Goal: Information Seeking & Learning: Learn about a topic

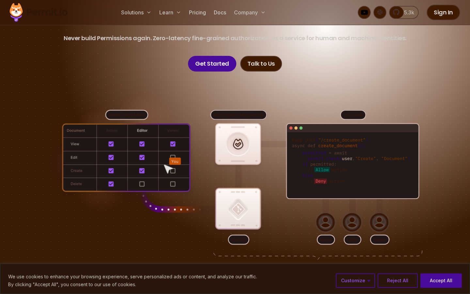
scroll to position [86, 0]
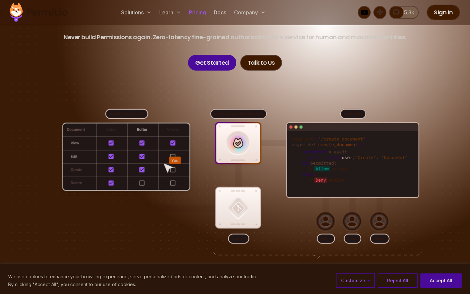
click at [200, 13] on link "Pricing" at bounding box center [197, 12] width 22 height 13
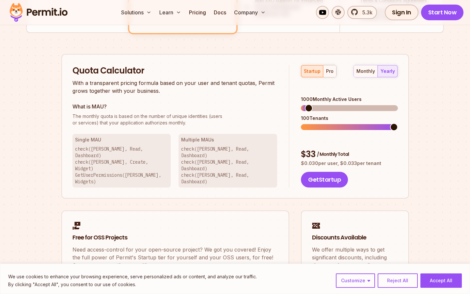
scroll to position [390, 0]
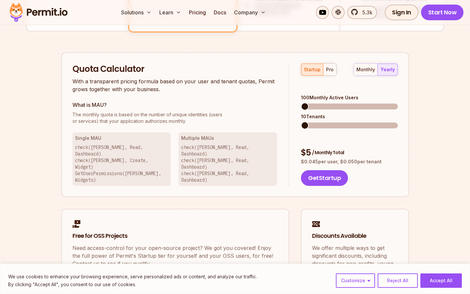
click at [301, 102] on span at bounding box center [305, 106] width 8 height 8
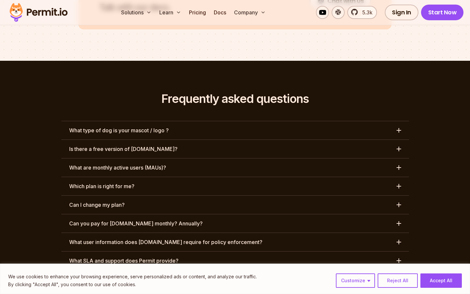
scroll to position [2962, 0]
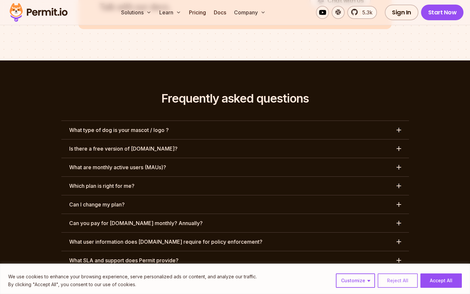
click at [393, 276] on button "Reject All" at bounding box center [397, 280] width 40 height 14
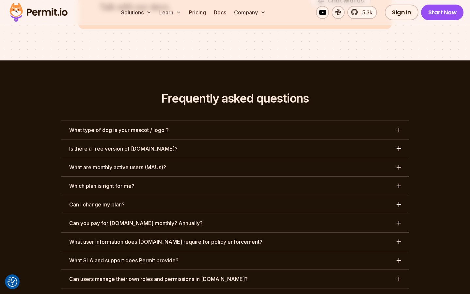
click at [234, 121] on button "What type of dog is your mascot / logo ?" at bounding box center [234, 130] width 347 height 18
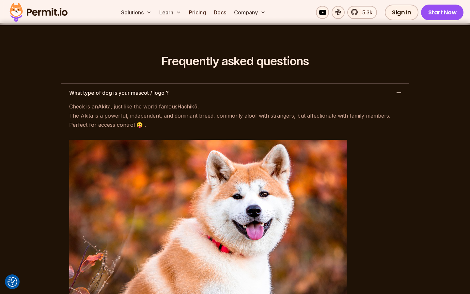
scroll to position [3000, 0]
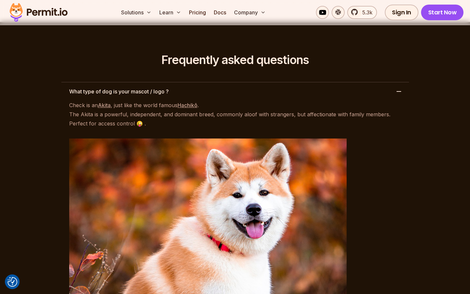
click at [267, 82] on button "What type of dog is your mascot / logo ?" at bounding box center [234, 91] width 347 height 18
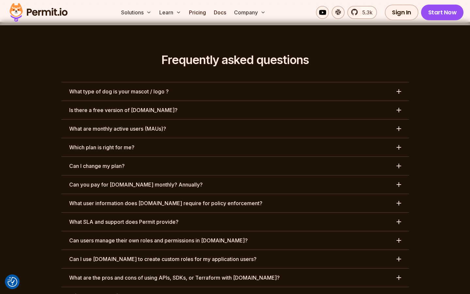
click at [198, 119] on button "What are monthly active users (MAUs)?" at bounding box center [234, 128] width 347 height 18
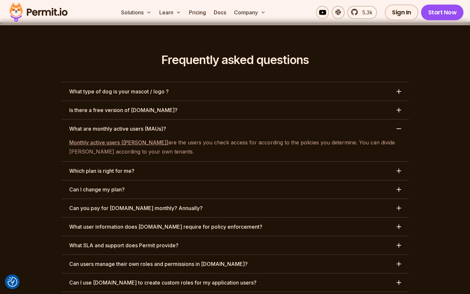
scroll to position [3004, 0]
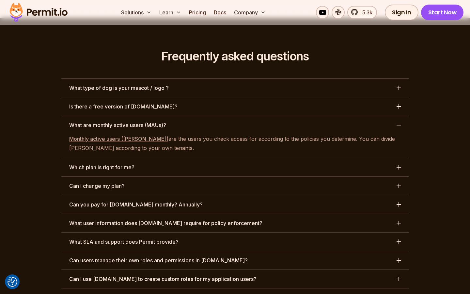
click at [204, 158] on button "Which plan is right for me?" at bounding box center [234, 167] width 347 height 18
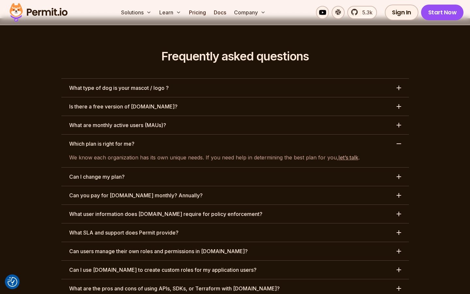
click at [211, 167] on button "Can I change my plan?" at bounding box center [234, 176] width 347 height 18
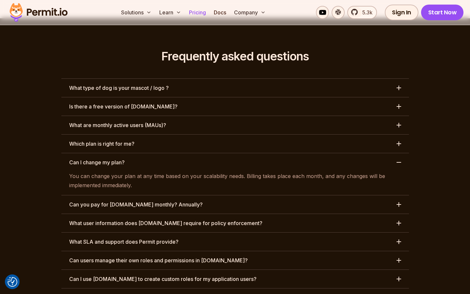
click at [200, 13] on link "Pricing" at bounding box center [197, 12] width 22 height 13
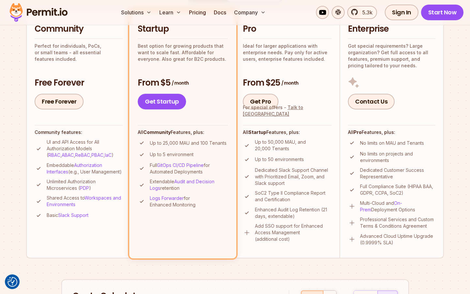
scroll to position [164, 0]
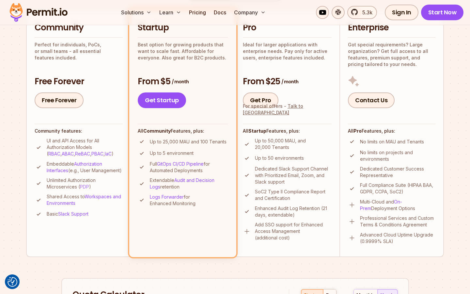
click at [83, 189] on link "PDP" at bounding box center [84, 187] width 9 height 6
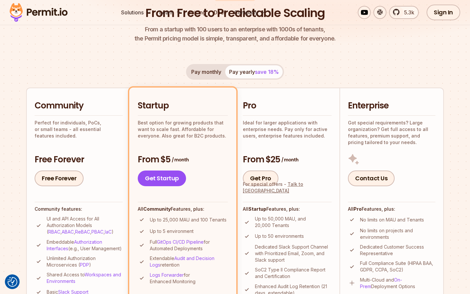
scroll to position [0, 0]
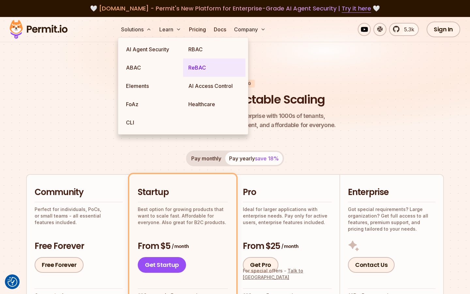
click at [195, 63] on link "ReBAC" at bounding box center [214, 67] width 62 height 18
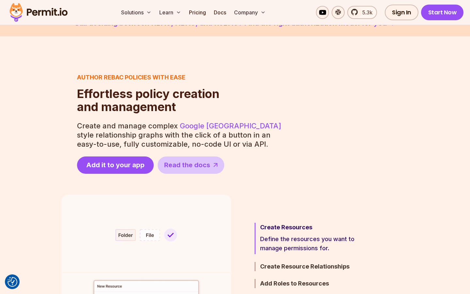
scroll to position [266, 0]
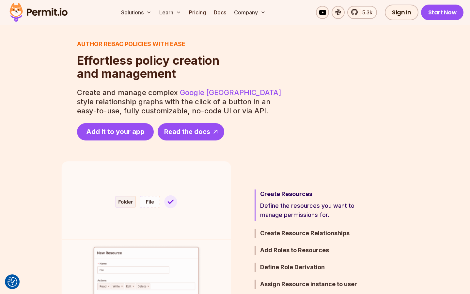
click at [172, 135] on span "Read the docs" at bounding box center [187, 131] width 46 height 9
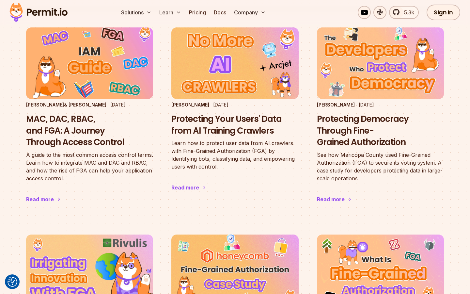
scroll to position [73, 0]
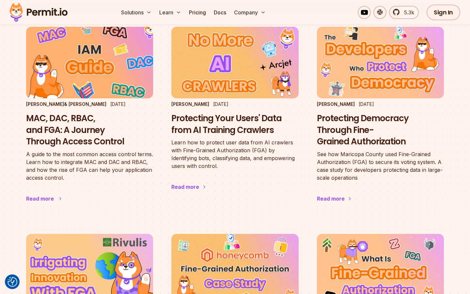
click at [58, 128] on h3 "MAC, DAC, RBAC, and FGA: A Journey Through Access Control" at bounding box center [89, 130] width 127 height 35
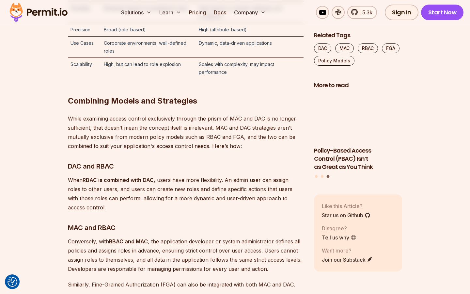
scroll to position [3195, 0]
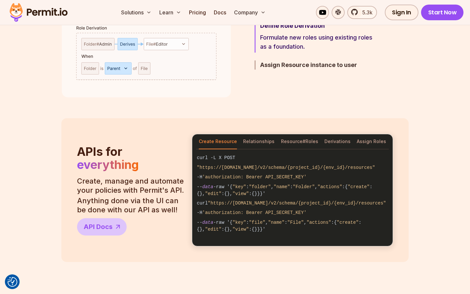
scroll to position [488, 0]
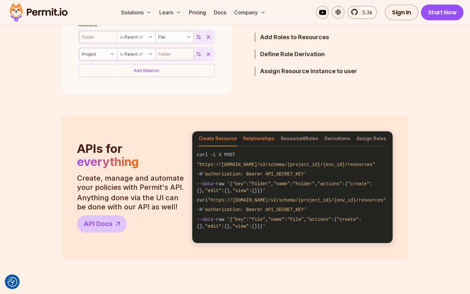
click at [258, 135] on button "Relationships" at bounding box center [258, 138] width 31 height 15
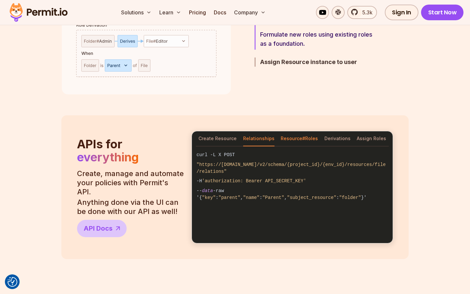
click at [292, 140] on button "Resource#Roles" at bounding box center [298, 138] width 37 height 15
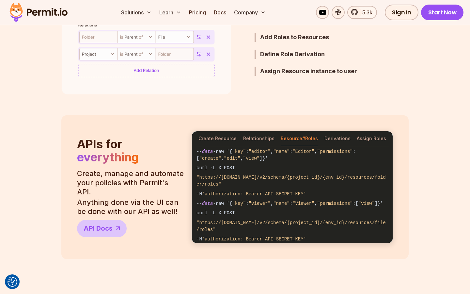
scroll to position [40, 0]
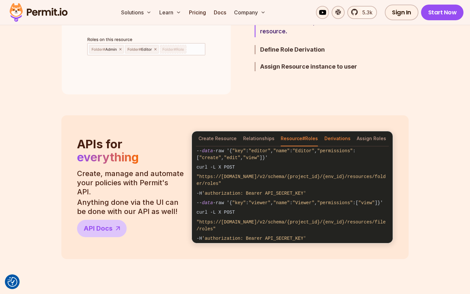
click at [337, 144] on button "Derivations" at bounding box center [337, 138] width 26 height 15
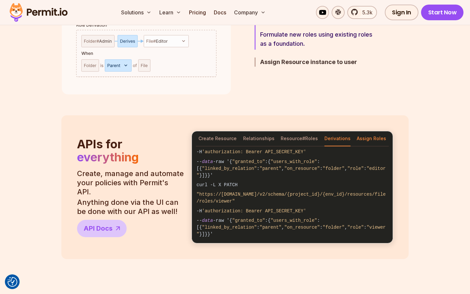
click at [367, 136] on button "Assign Roles" at bounding box center [370, 138] width 29 height 15
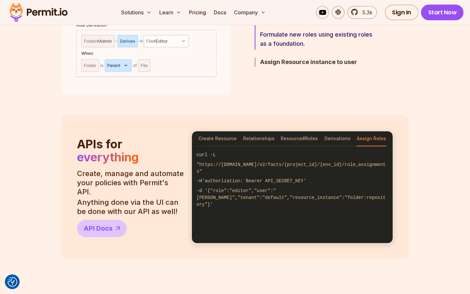
scroll to position [0, 0]
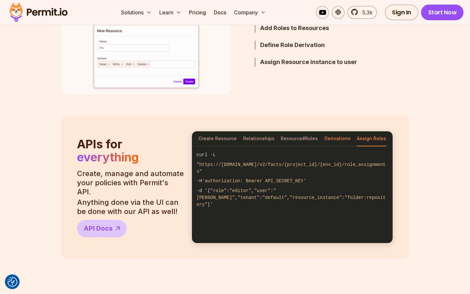
click at [344, 139] on button "Derivations" at bounding box center [337, 138] width 26 height 15
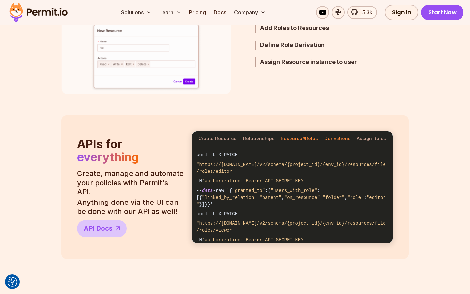
click at [303, 138] on button "Resource#Roles" at bounding box center [298, 138] width 37 height 15
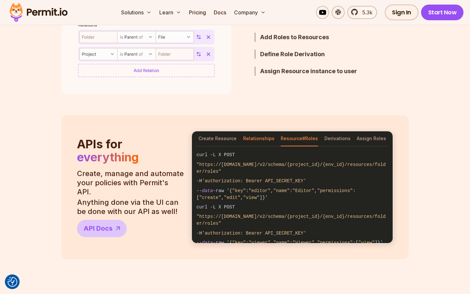
click at [257, 139] on button "Relationships" at bounding box center [258, 138] width 31 height 15
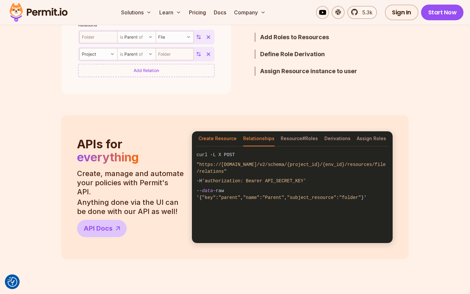
click at [226, 139] on button "Create Resource" at bounding box center [217, 138] width 38 height 15
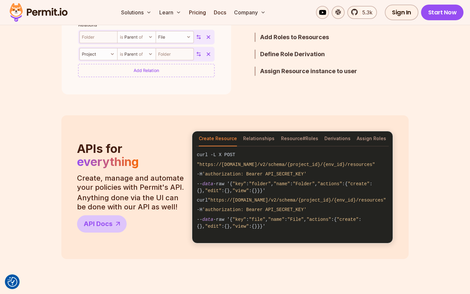
click at [246, 182] on code "-- data -raw '{ "key" : "folder" , "name" : "Folder" , "actions" :{ "create" :{…" at bounding box center [292, 187] width 200 height 16
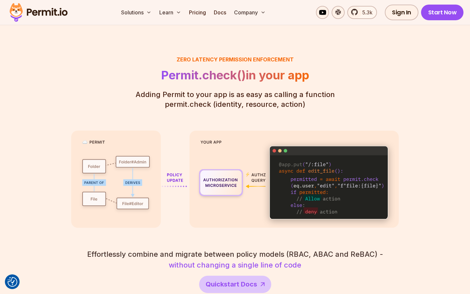
scroll to position [1100, 0]
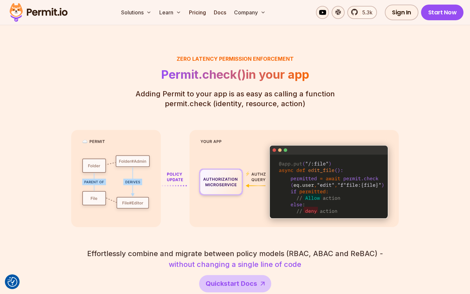
click at [211, 260] on strong "without changing a single line of code" at bounding box center [235, 264] width 132 height 8
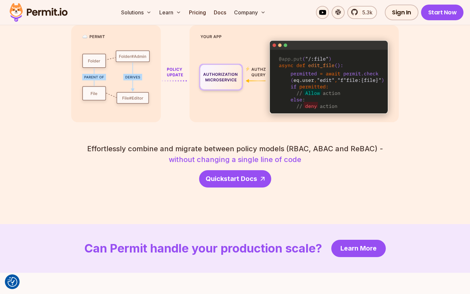
scroll to position [1205, 0]
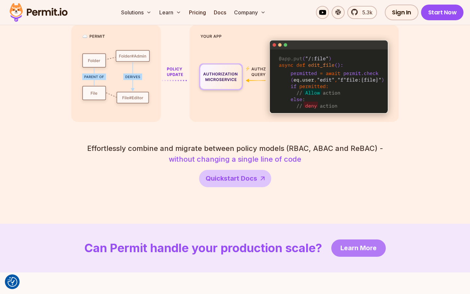
click at [343, 243] on span "Learn More" at bounding box center [358, 247] width 36 height 9
